Goal: Check status

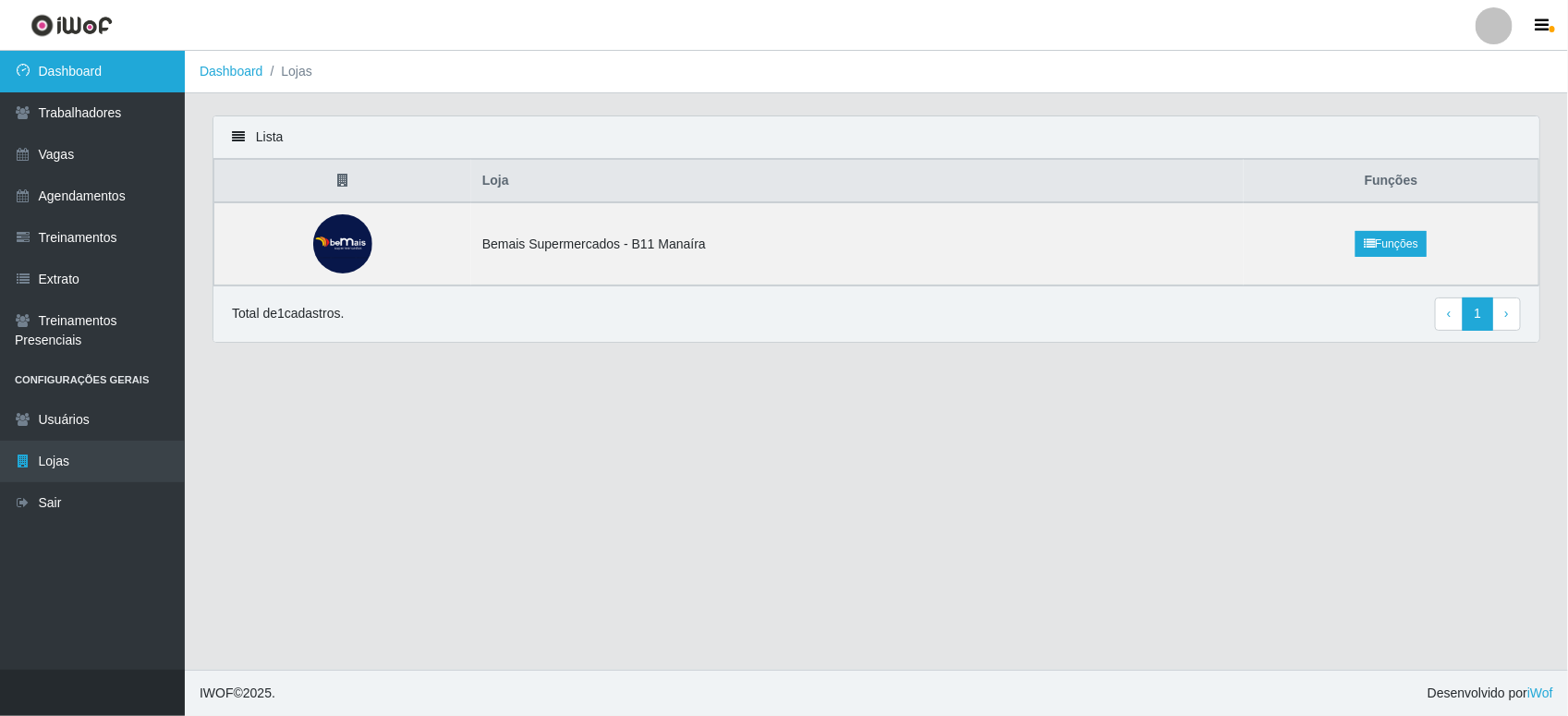
click at [153, 72] on link "Dashboard" at bounding box center [92, 72] width 185 height 42
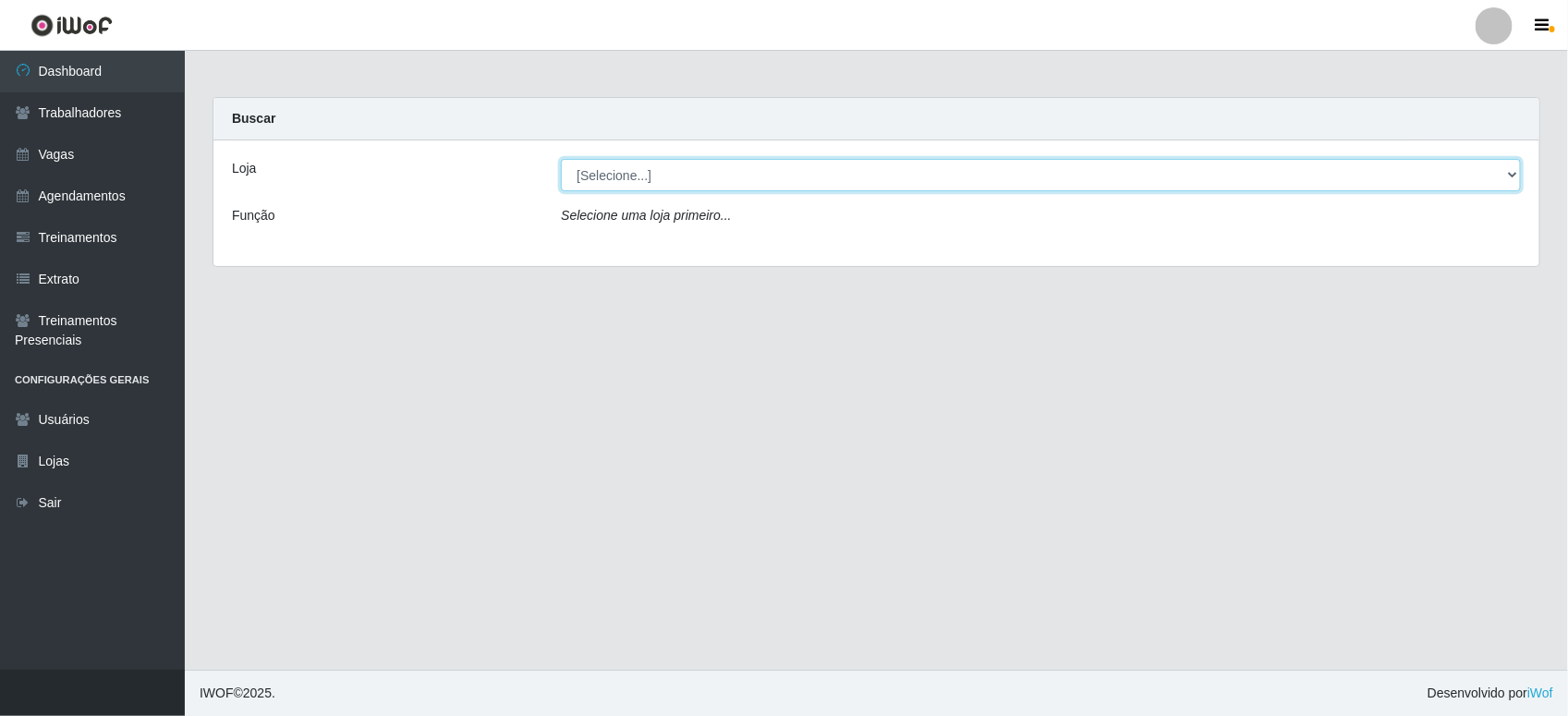
click at [579, 180] on select "[Selecione...] Bemais Supermercados - B11 Manaíra" at bounding box center [1041, 175] width 960 height 33
select select "409"
click at [561, 159] on select "[Selecione...] Bemais Supermercados - B11 Manaíra" at bounding box center [1041, 175] width 960 height 33
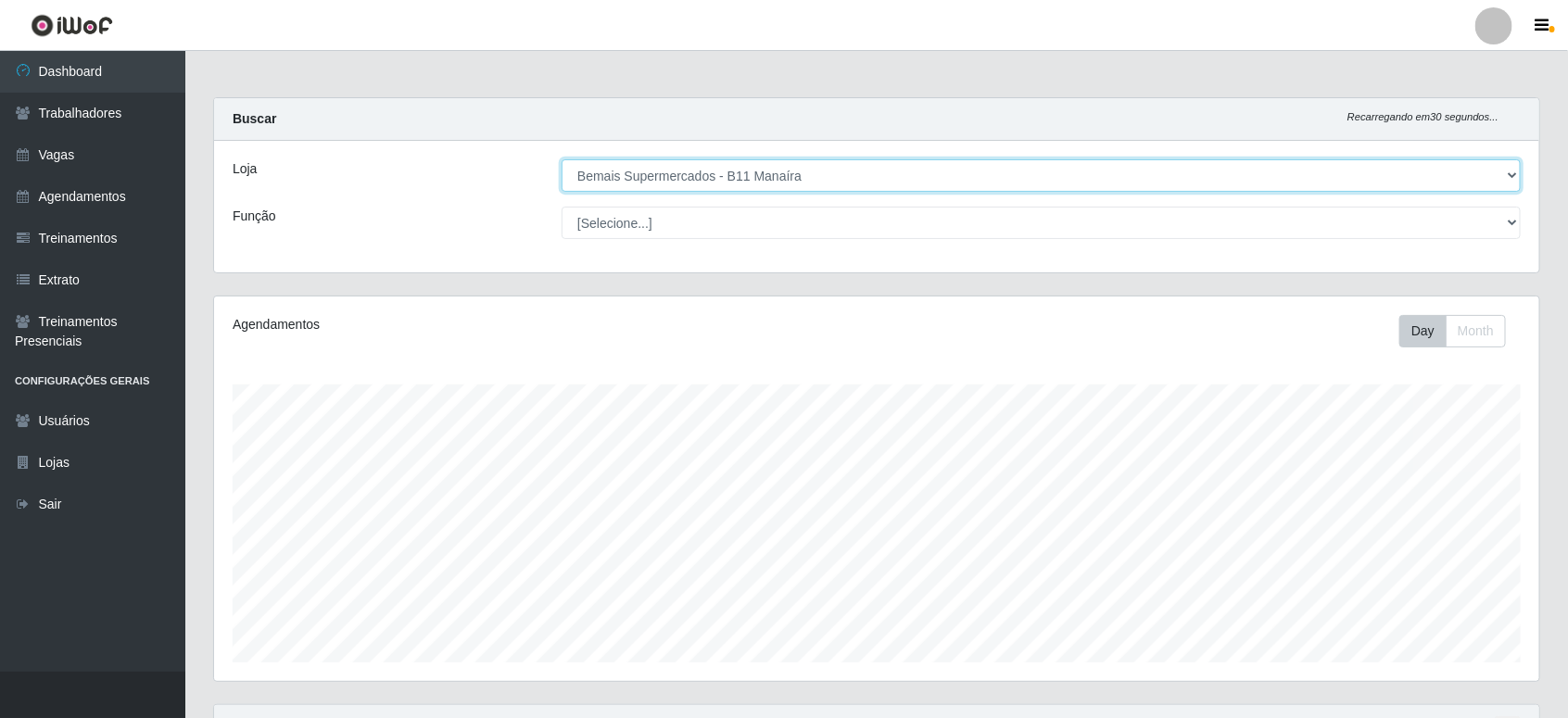
scroll to position [385, 1325]
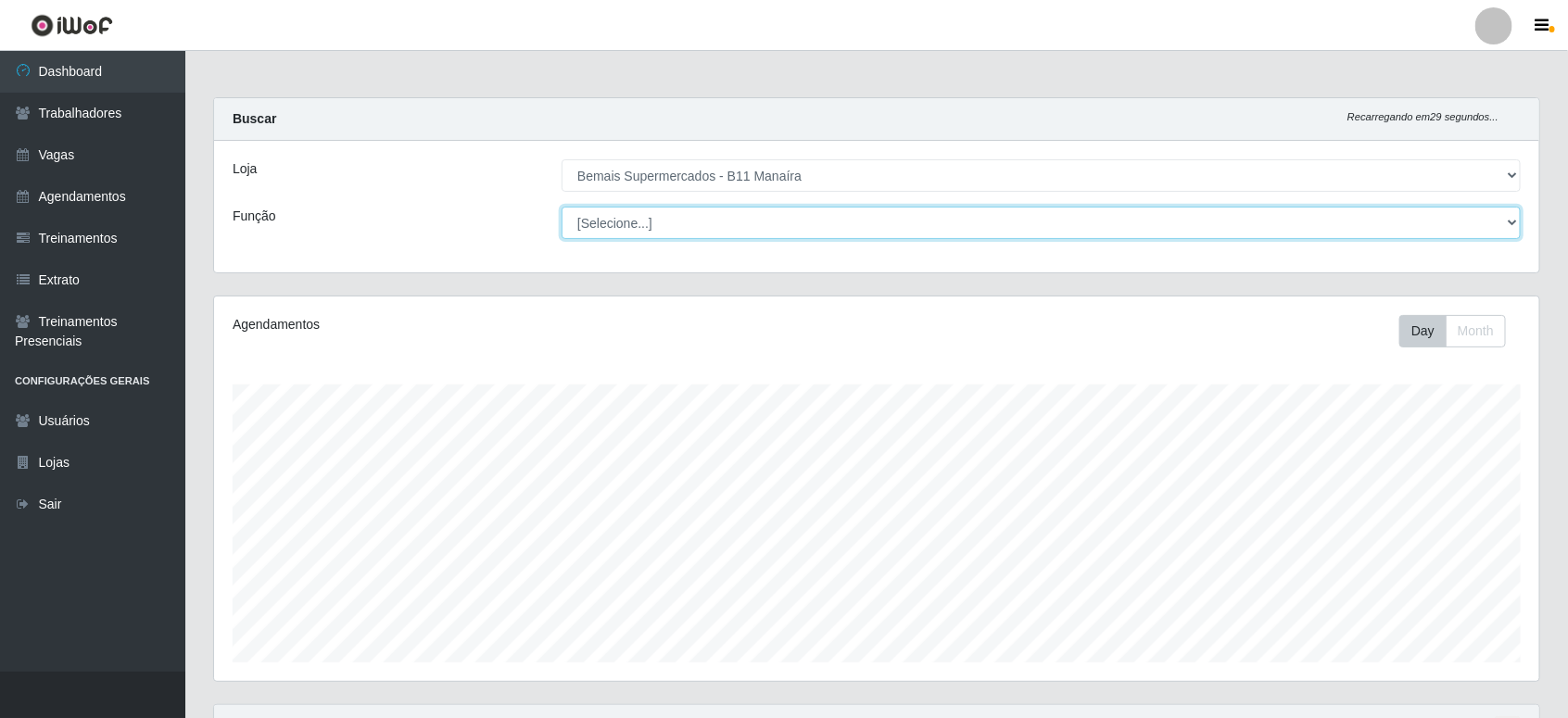
click at [653, 237] on select "[Selecione...] ASG ASG + ASG ++ Auxiliar de Estacionamento Auxiliar de Estacion…" at bounding box center [1041, 223] width 959 height 33
click at [562, 207] on select "[Selecione...] ASG ASG + ASG ++ Auxiliar de Estacionamento Auxiliar de Estacion…" at bounding box center [1041, 223] width 959 height 33
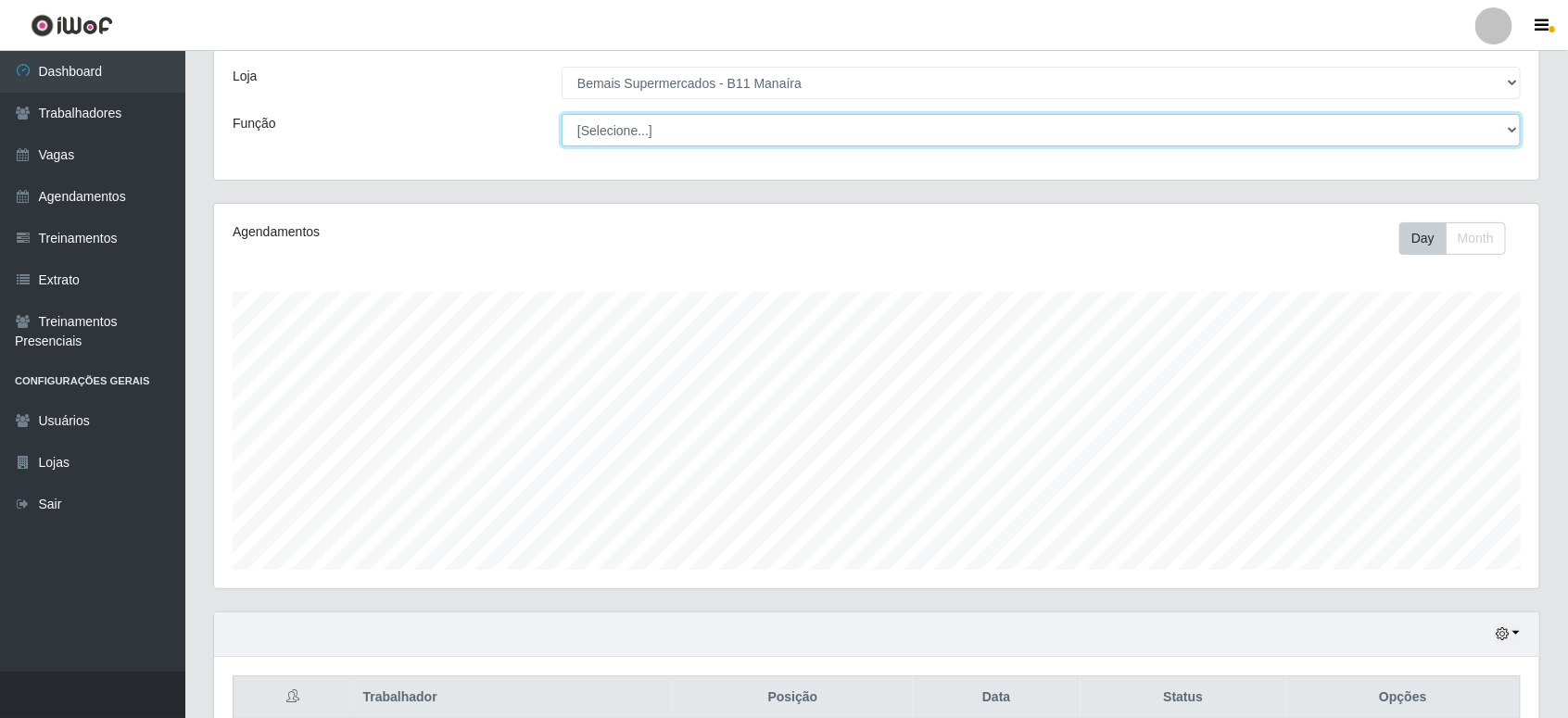
scroll to position [186, 0]
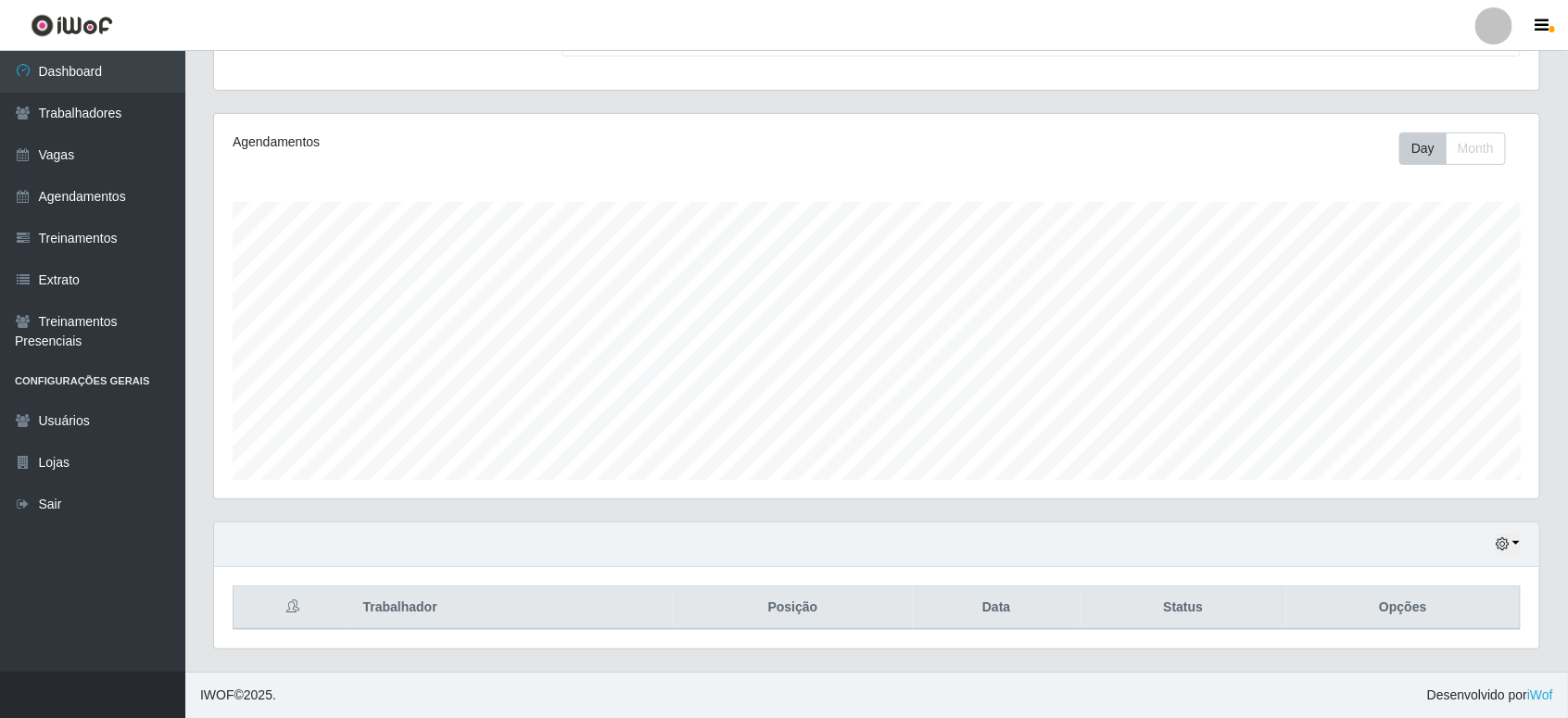
click at [1513, 532] on div "Hoje 1 dia 3 dias 1 Semana Não encerrados" at bounding box center [877, 545] width 1325 height 45
click at [1512, 533] on button "button" at bounding box center [1508, 544] width 26 height 21
click at [1467, 469] on button "1 Semana" at bounding box center [1446, 475] width 146 height 39
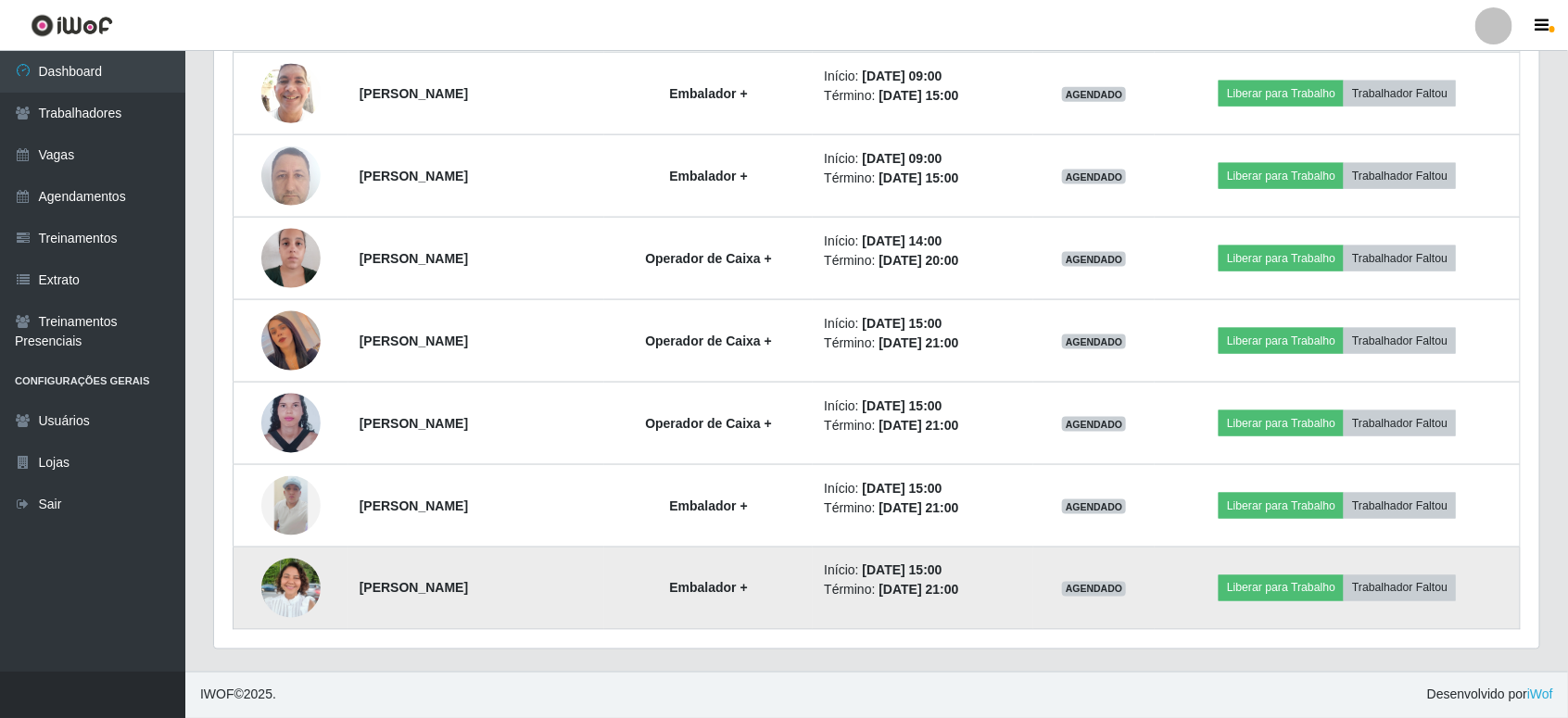
scroll to position [1011, 0]
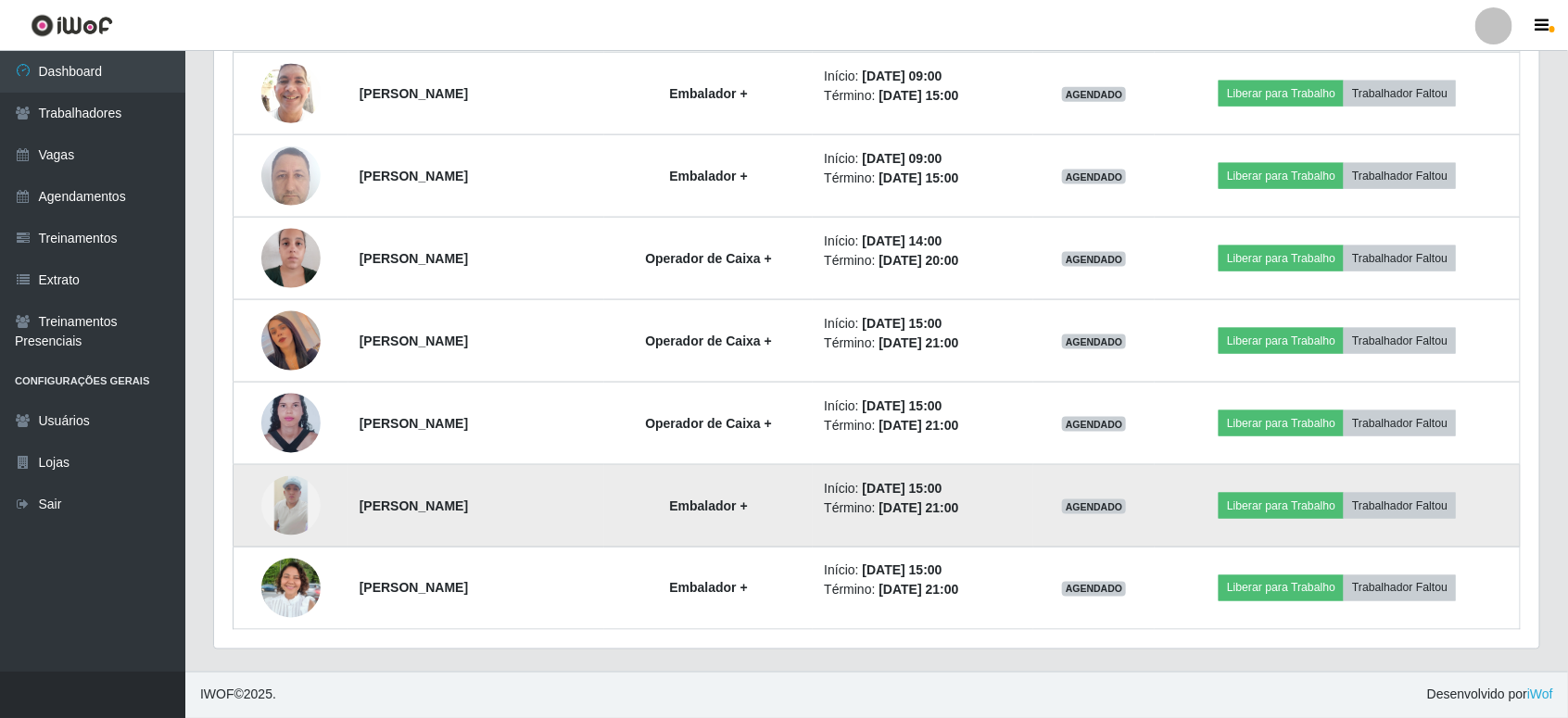
click at [280, 512] on img at bounding box center [291, 506] width 60 height 60
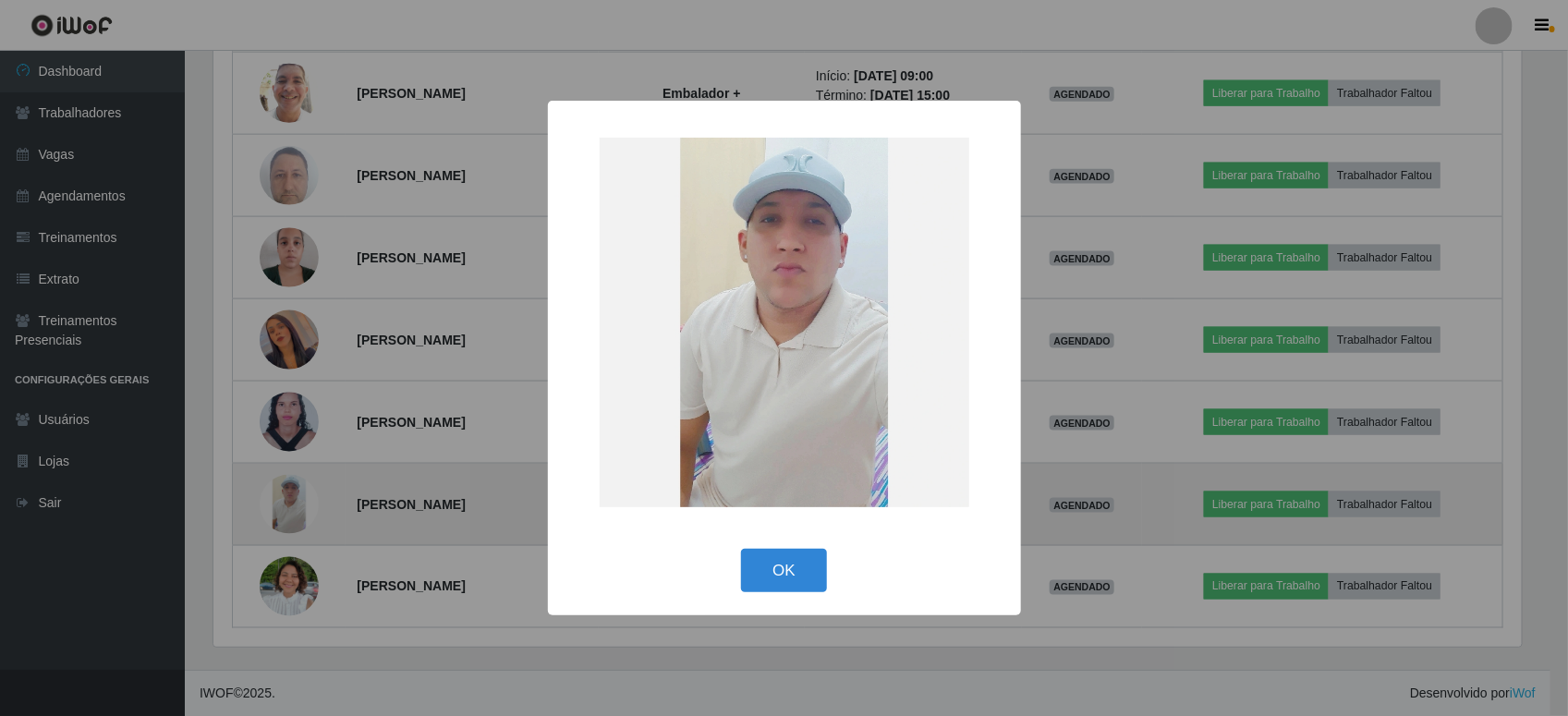
click at [279, 510] on div "× OK Cancel" at bounding box center [784, 358] width 1568 height 716
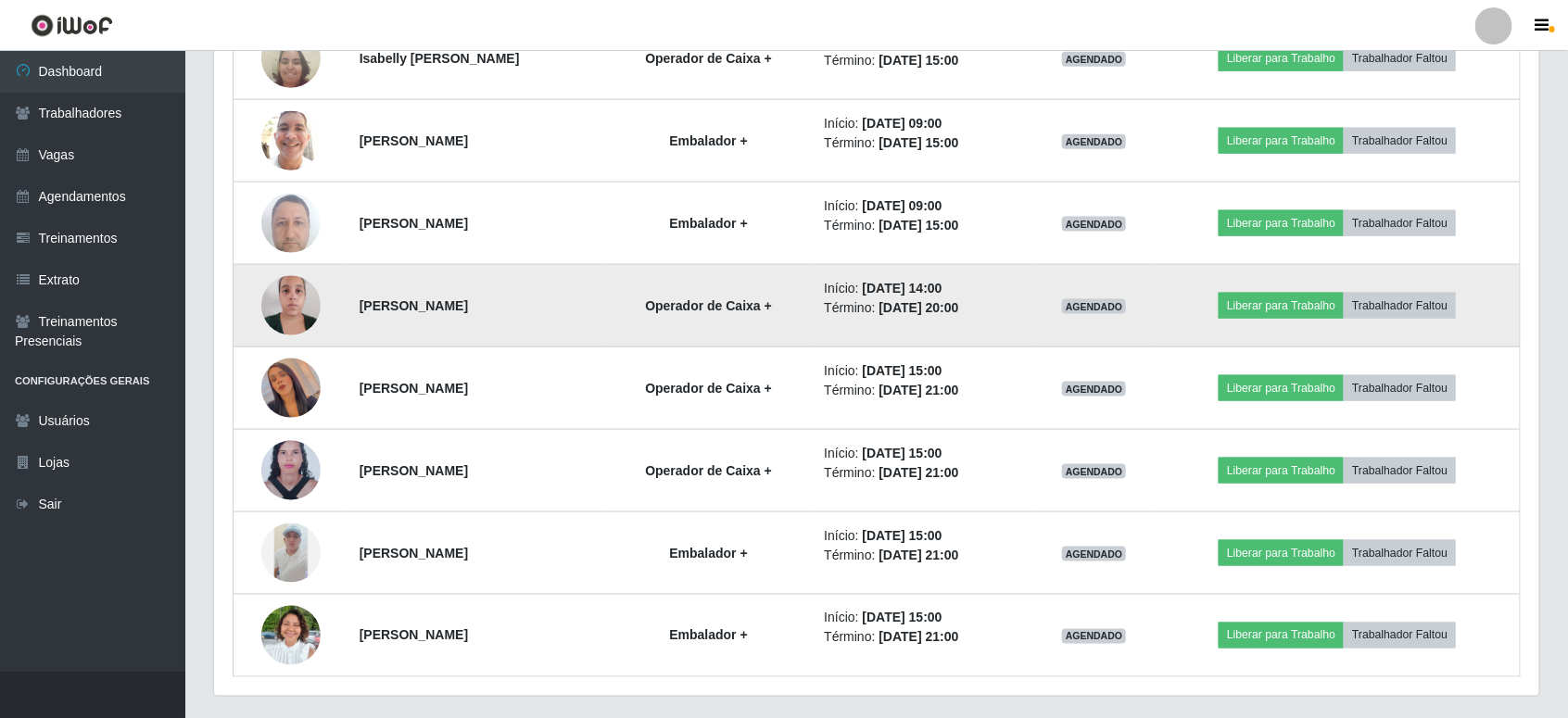
scroll to position [1011, 0]
